Goal: Task Accomplishment & Management: Manage account settings

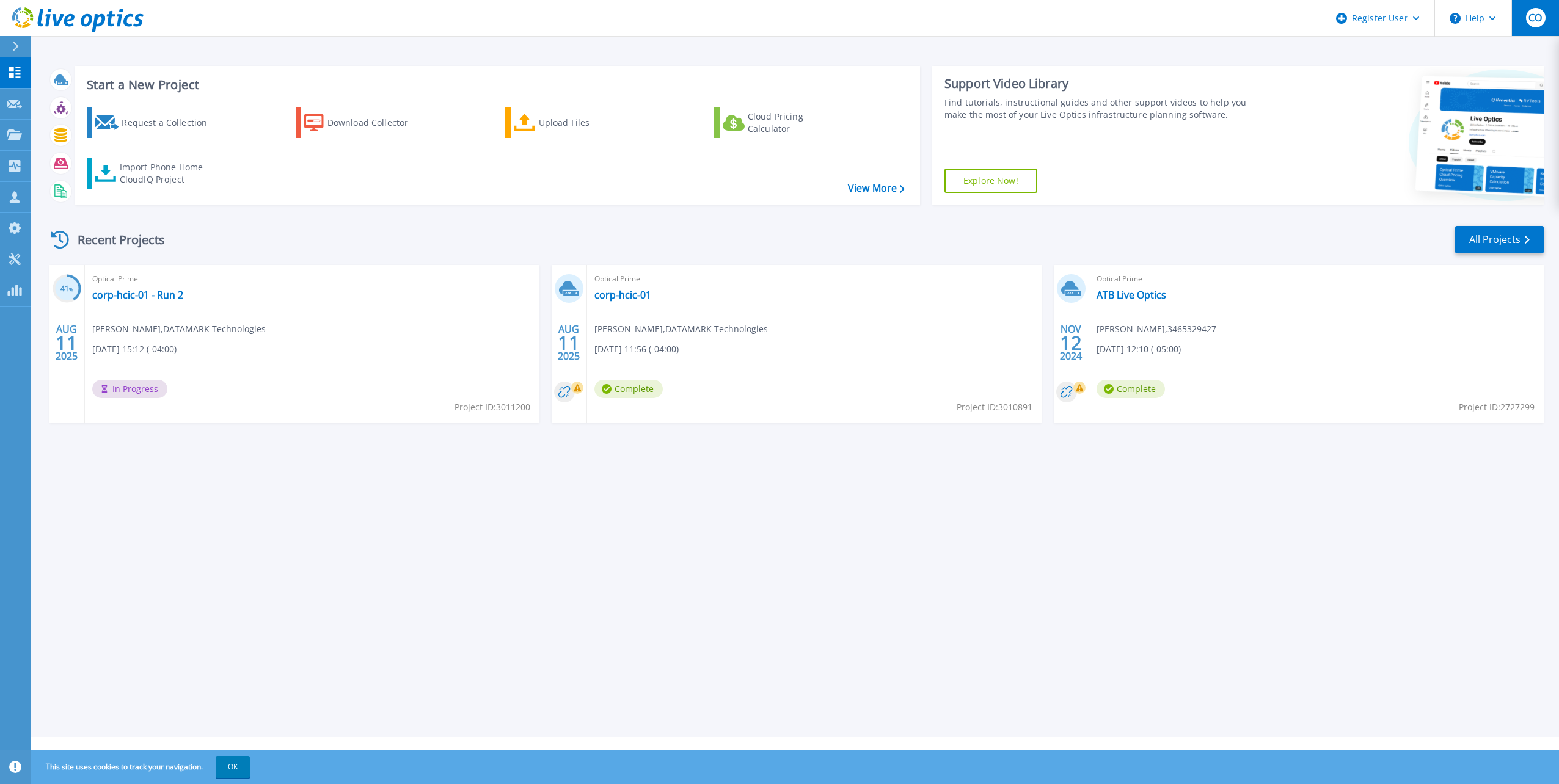
click at [1535, 25] on div "CO" at bounding box center [1536, 17] width 20 height 20
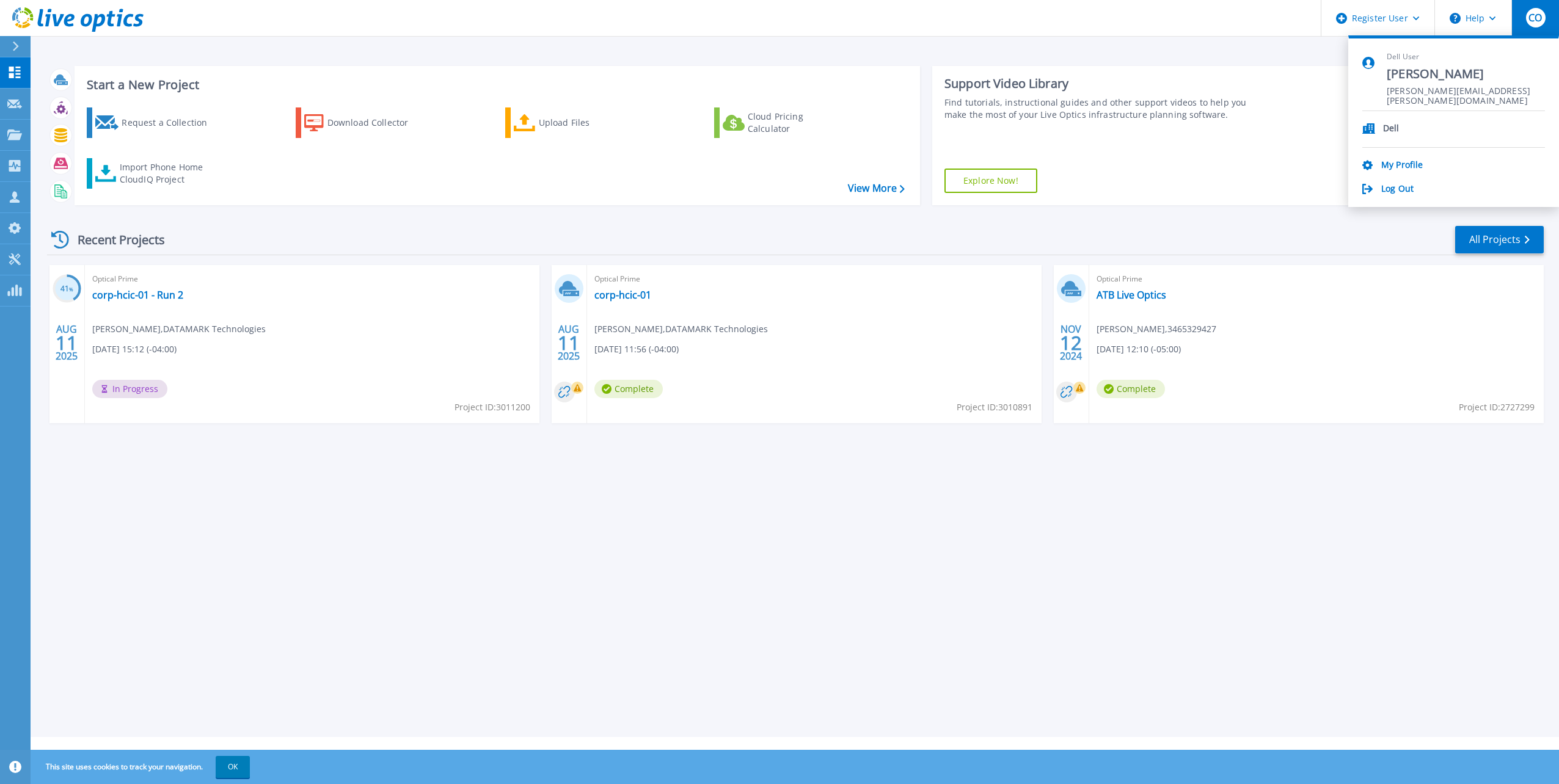
click at [1423, 75] on span "[PERSON_NAME]" at bounding box center [1465, 74] width 159 height 17
click at [1407, 162] on link "My Profile" at bounding box center [1401, 165] width 41 height 12
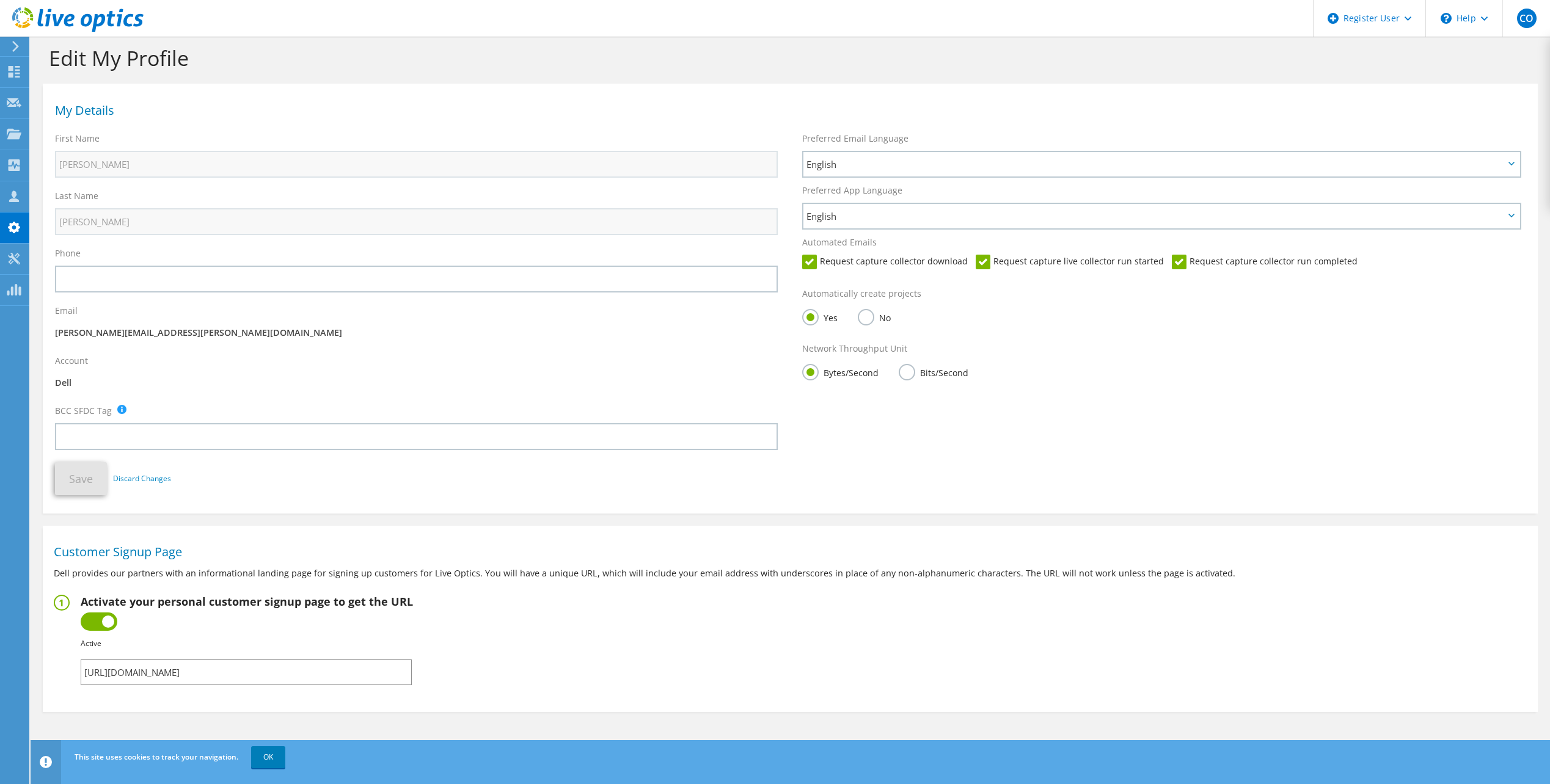
scroll to position [13, 0]
drag, startPoint x: 328, startPoint y: 668, endPoint x: -357, endPoint y: 646, distance: 685.4
click at [0, 646] on html "CO Dell User Colin Oeur Colin.Oeur@dell.com Dell My Profile Log Out \n Help Exp…" at bounding box center [775, 379] width 1550 height 784
